Goal: Task Accomplishment & Management: Use online tool/utility

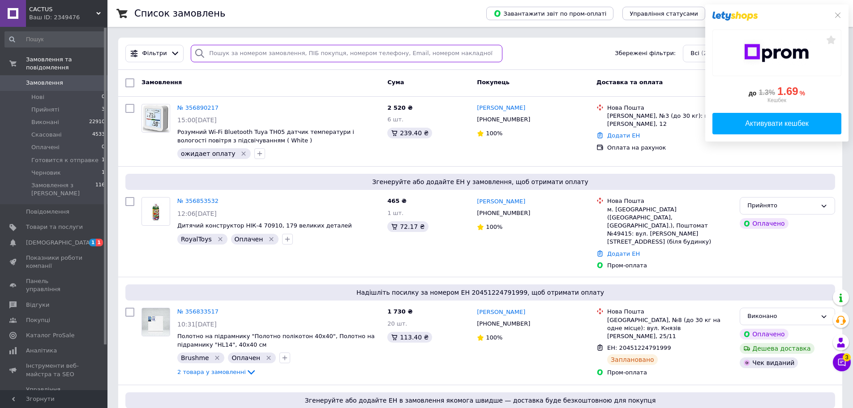
click at [299, 52] on input "search" at bounding box center [346, 53] width 311 height 17
paste input "Малиновый длинный сарафан с двумя разрезами, из 100% хлопка, размер L"
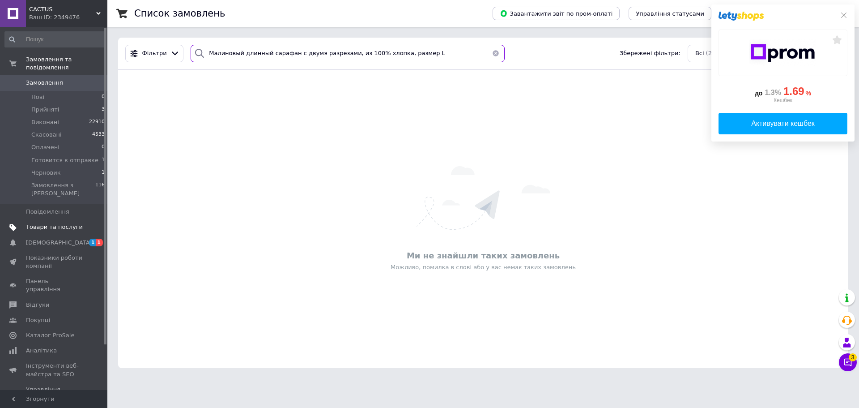
type input "Малиновый длинный сарафан с двумя разрезами, из 100% хлопка, размер L"
click at [52, 223] on span "Товари та послуги" at bounding box center [54, 227] width 57 height 8
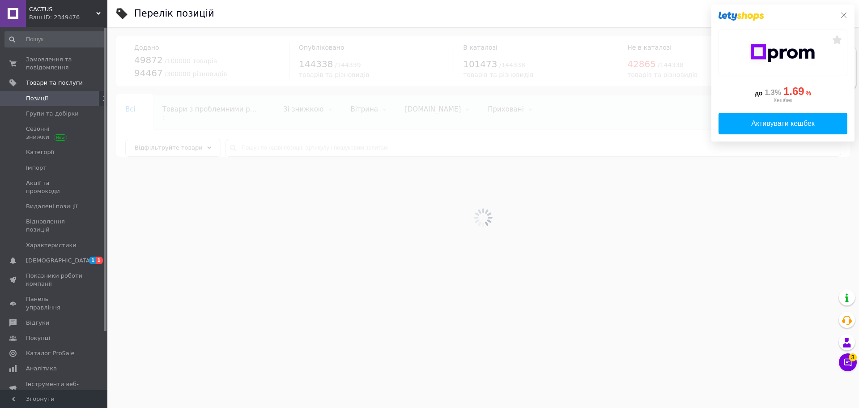
click at [845, 15] on icon at bounding box center [843, 15] width 7 height 7
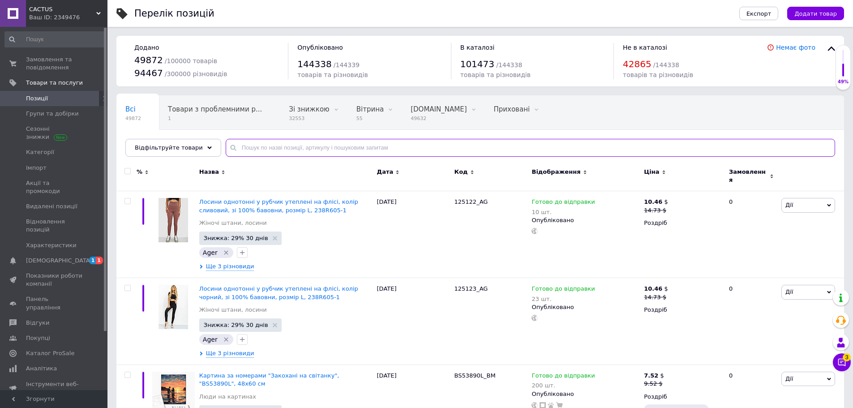
click at [339, 154] on input "text" at bounding box center [530, 148] width 609 height 18
paste input "Малиновый длинный сарафан с двумя разрезами, из 100% хлопка, размер L"
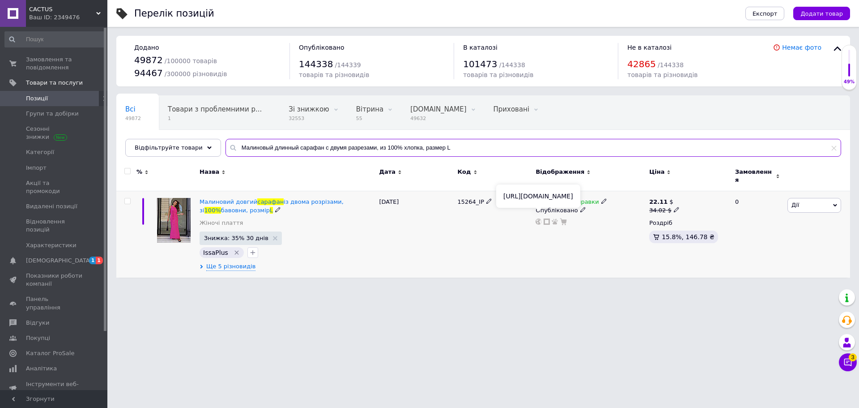
type input "Малиновый длинный сарафан с двумя разрезами, из 100% хлопка, размер L"
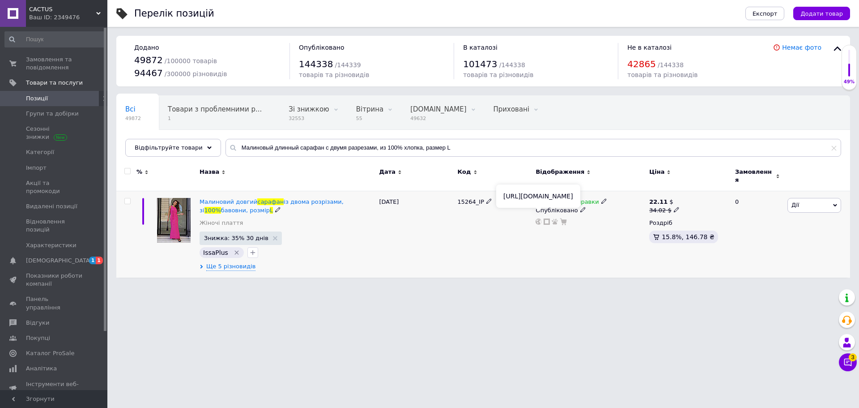
click at [541, 218] on icon at bounding box center [539, 221] width 6 height 6
